Goal: Information Seeking & Learning: Check status

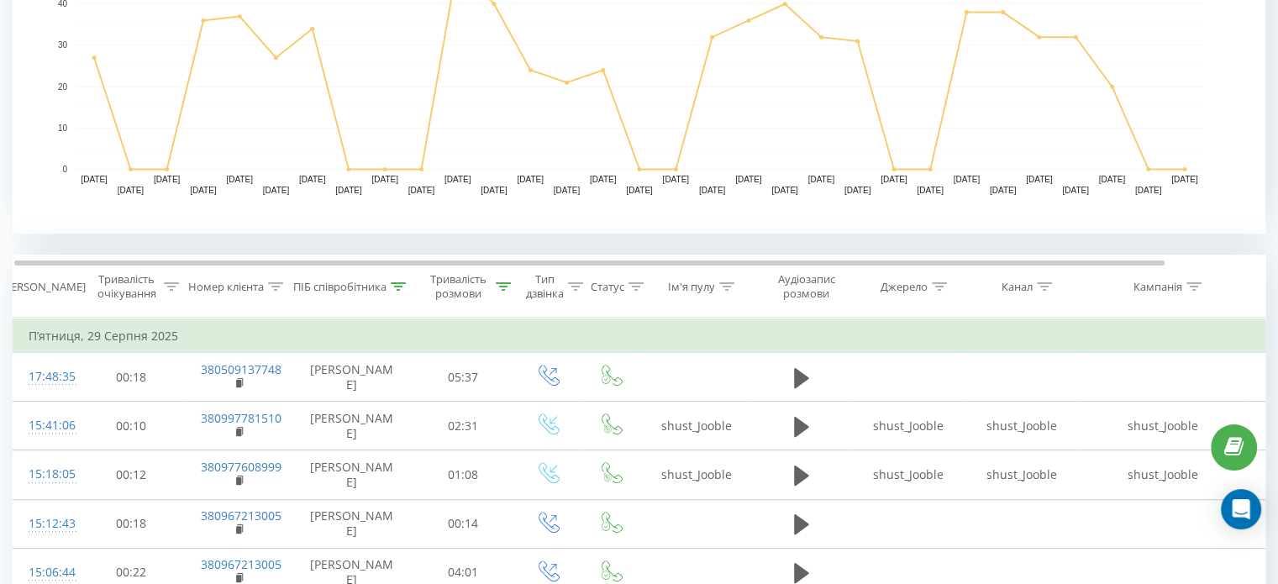
scroll to position [473, 0]
click at [400, 286] on icon at bounding box center [398, 284] width 15 height 8
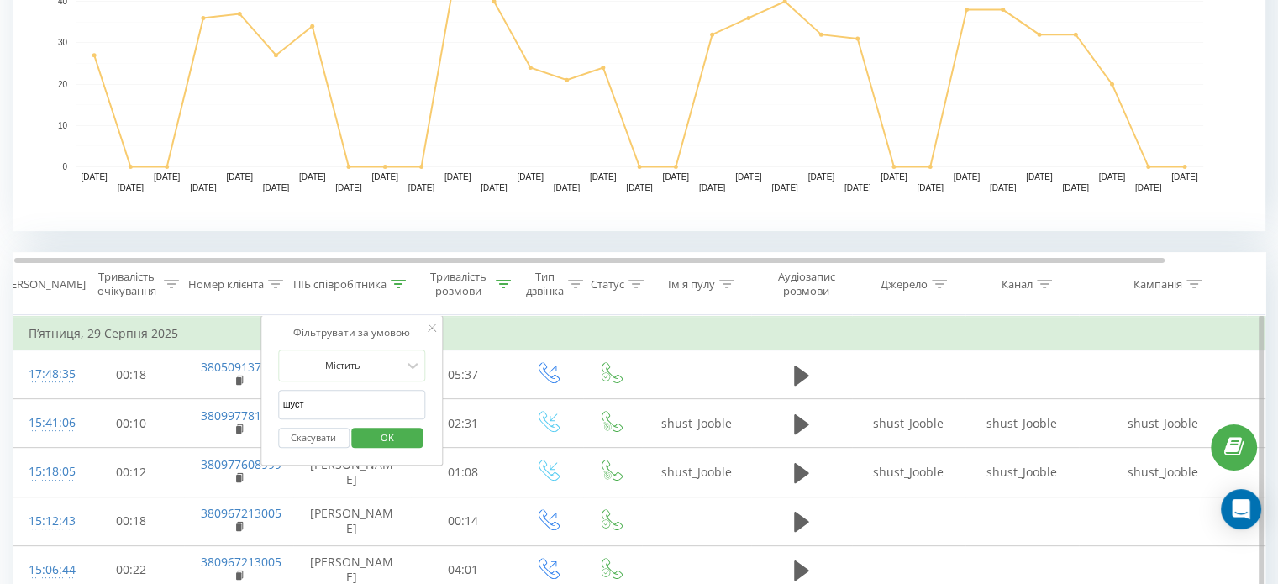
click at [355, 397] on input "шуст" at bounding box center [352, 404] width 148 height 29
click at [501, 280] on icon at bounding box center [503, 284] width 15 height 8
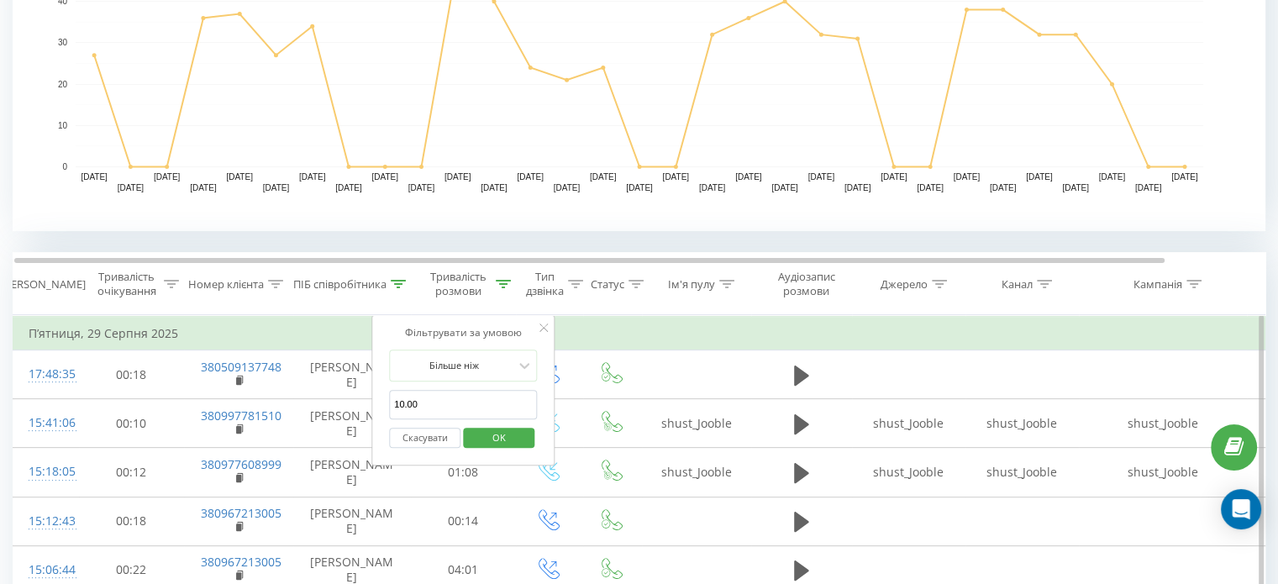
click at [477, 398] on input "10.00" at bounding box center [463, 404] width 148 height 29
click button "OK" at bounding box center [498, 438] width 71 height 21
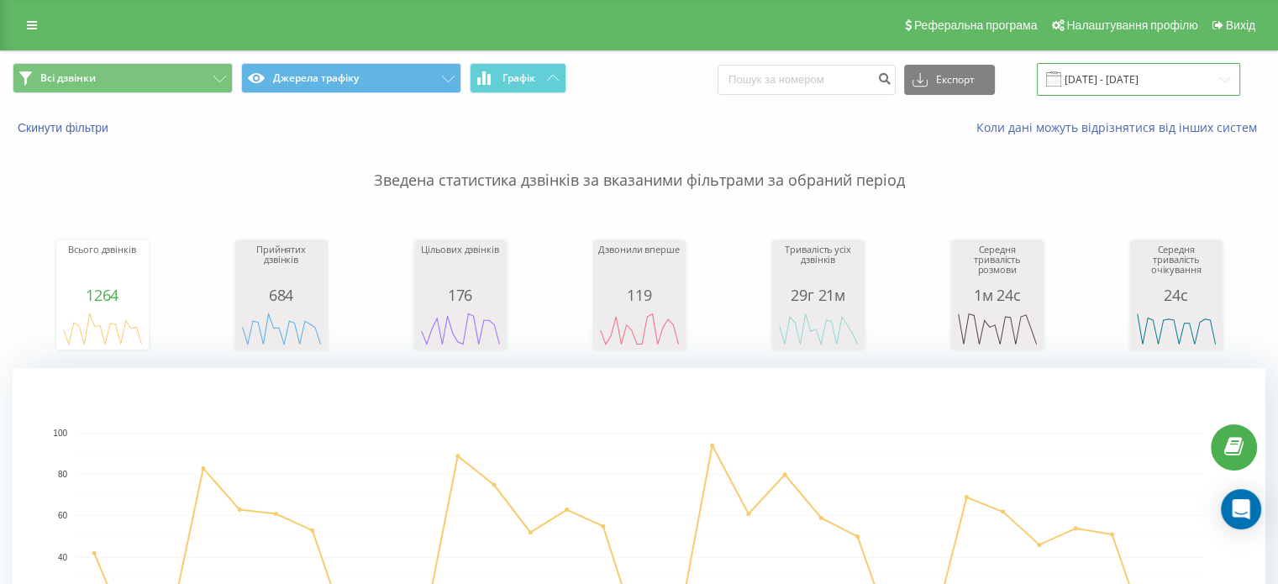
click at [1095, 91] on input "[DATE] - [DATE]" at bounding box center [1138, 79] width 203 height 33
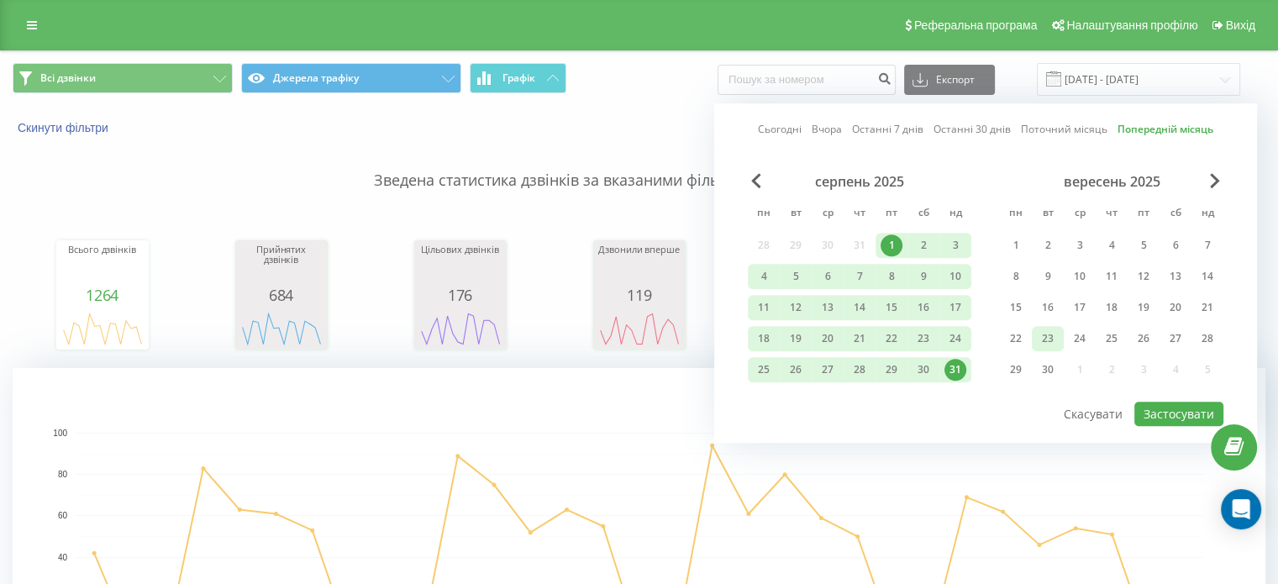
click at [1038, 342] on div "23" at bounding box center [1048, 339] width 22 height 22
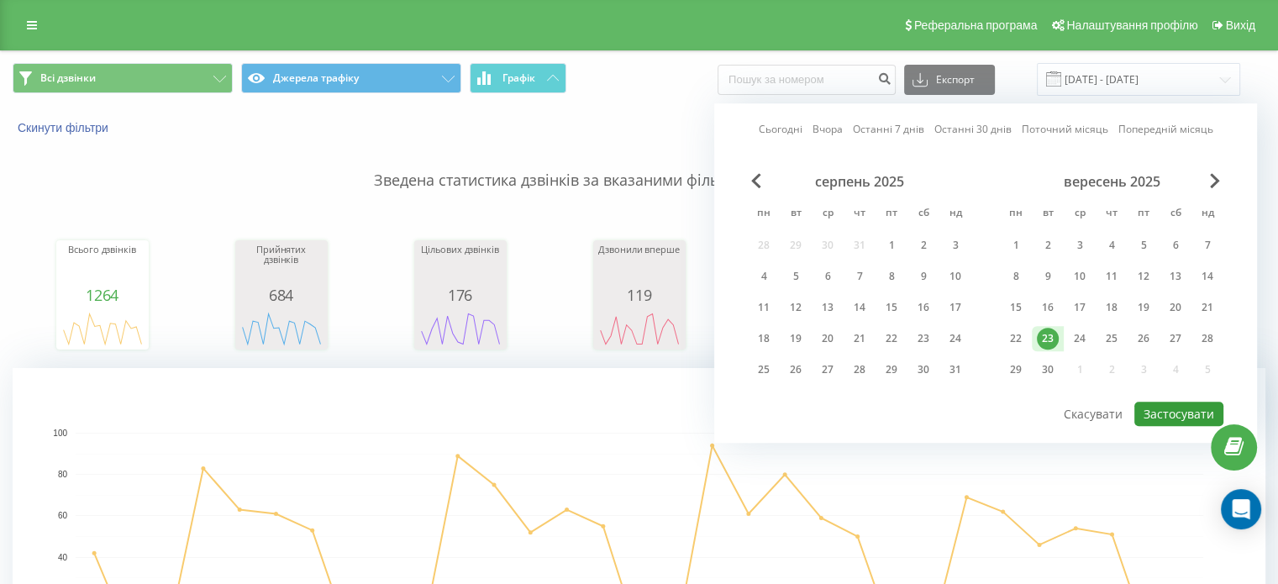
click at [1159, 402] on button "Застосувати" at bounding box center [1178, 414] width 89 height 24
type input "[DATE] - [DATE]"
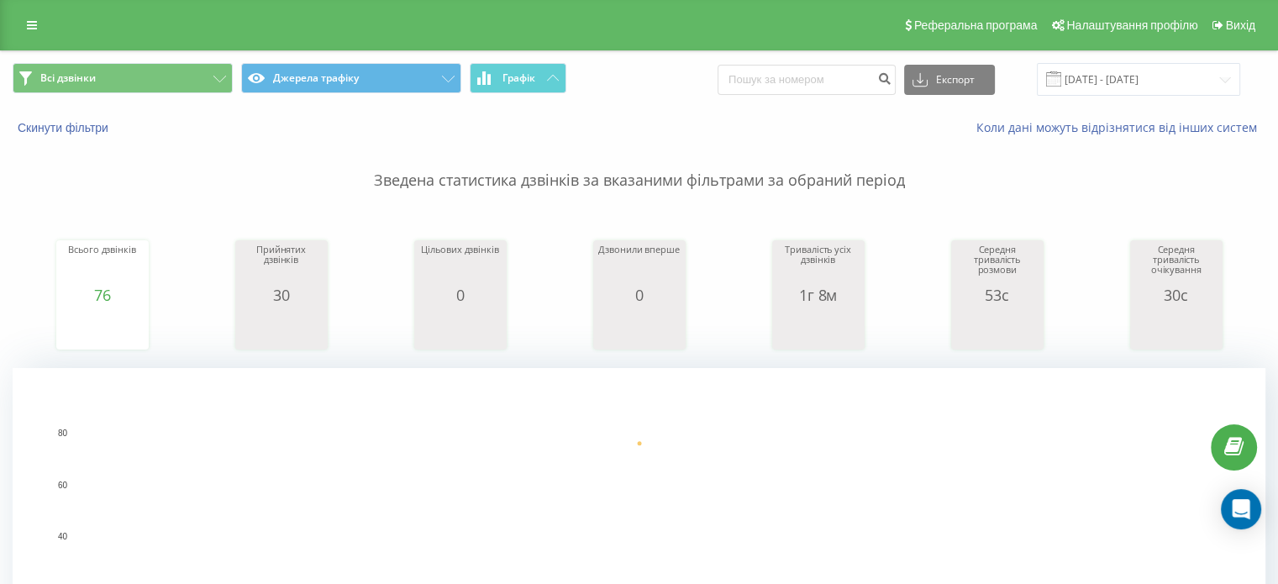
scroll to position [74, 0]
